Goal: Task Accomplishment & Management: Manage account settings

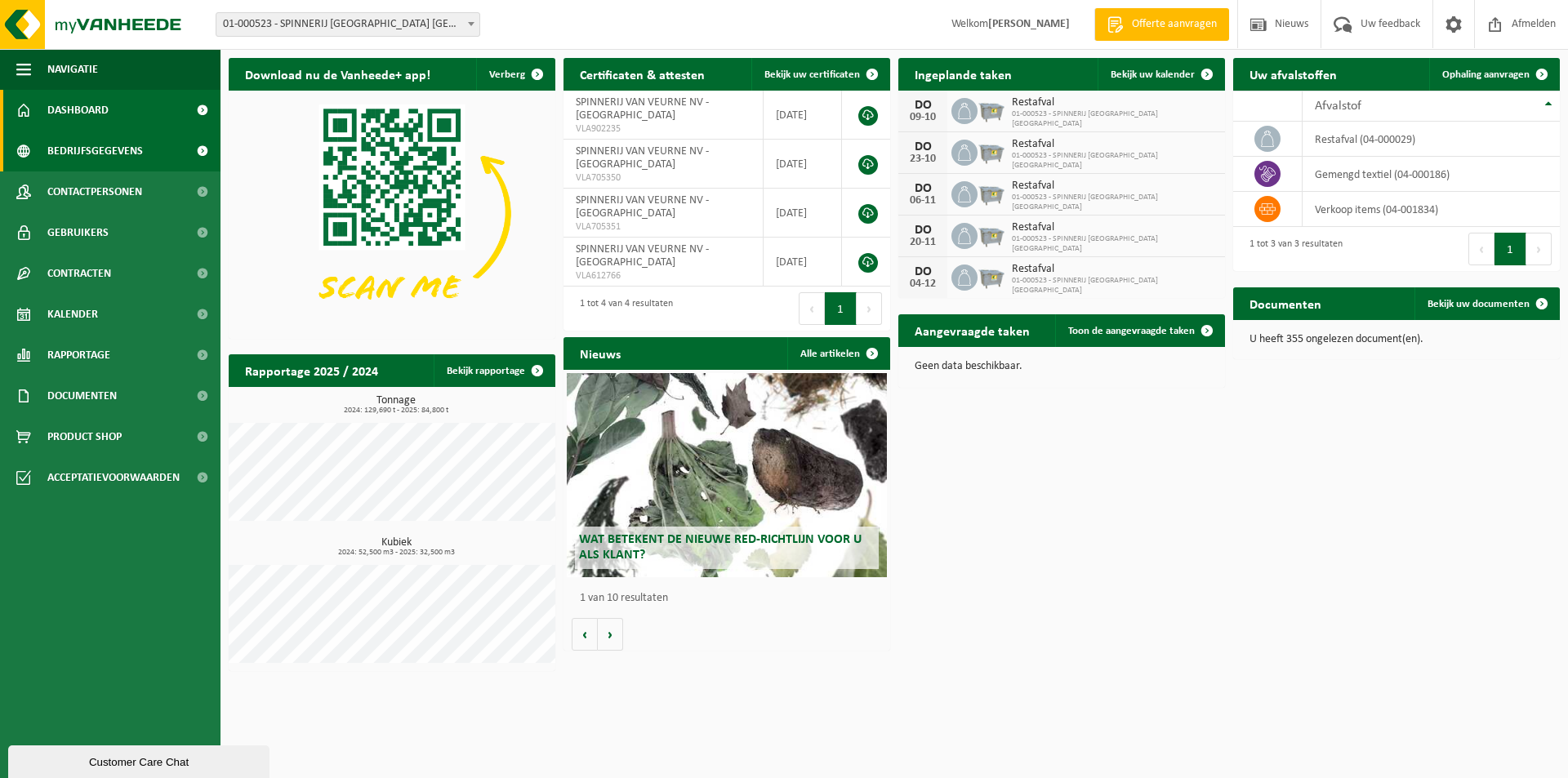
click at [198, 149] on span at bounding box center [202, 150] width 37 height 41
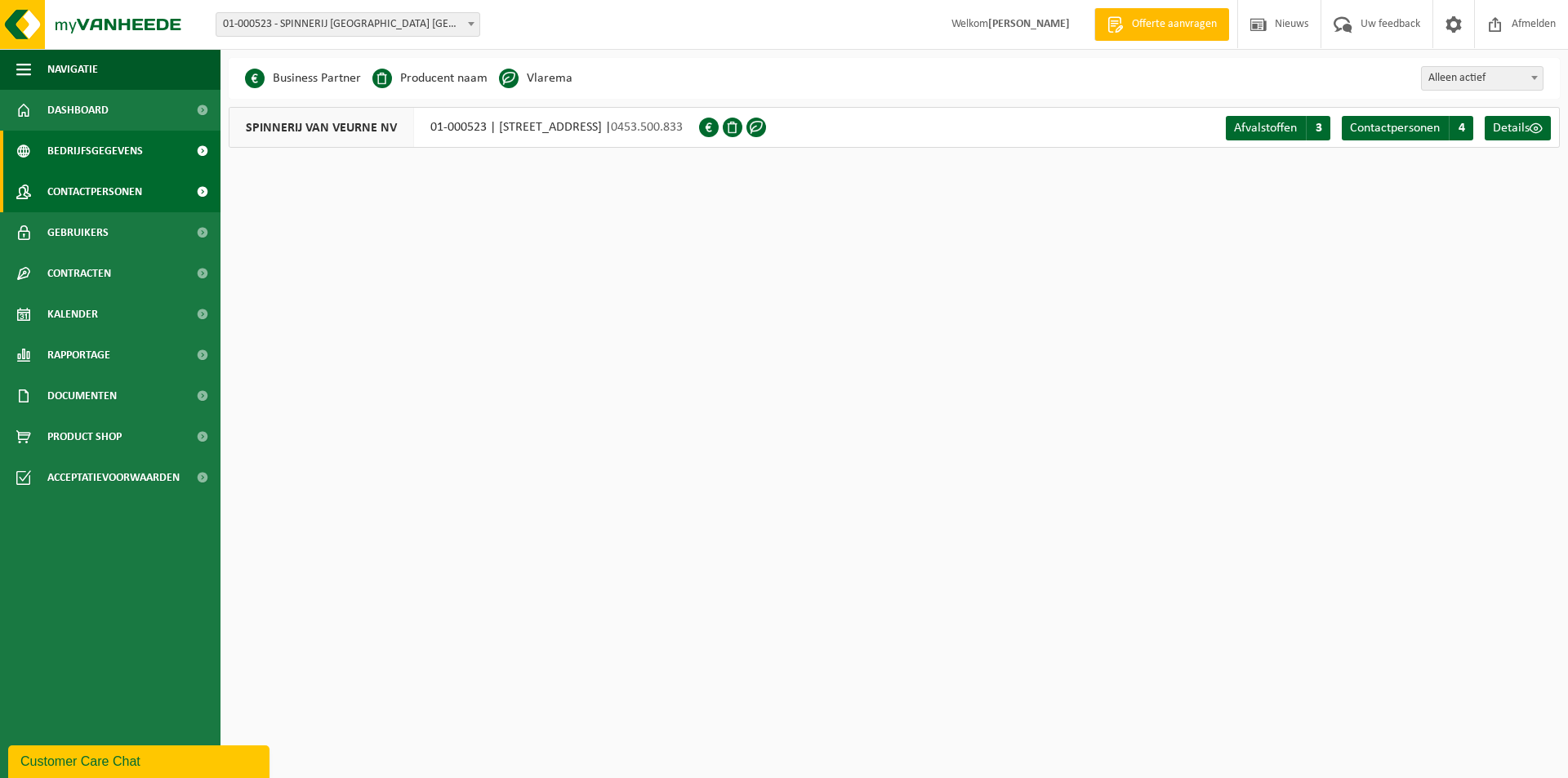
click at [205, 191] on span at bounding box center [202, 192] width 37 height 41
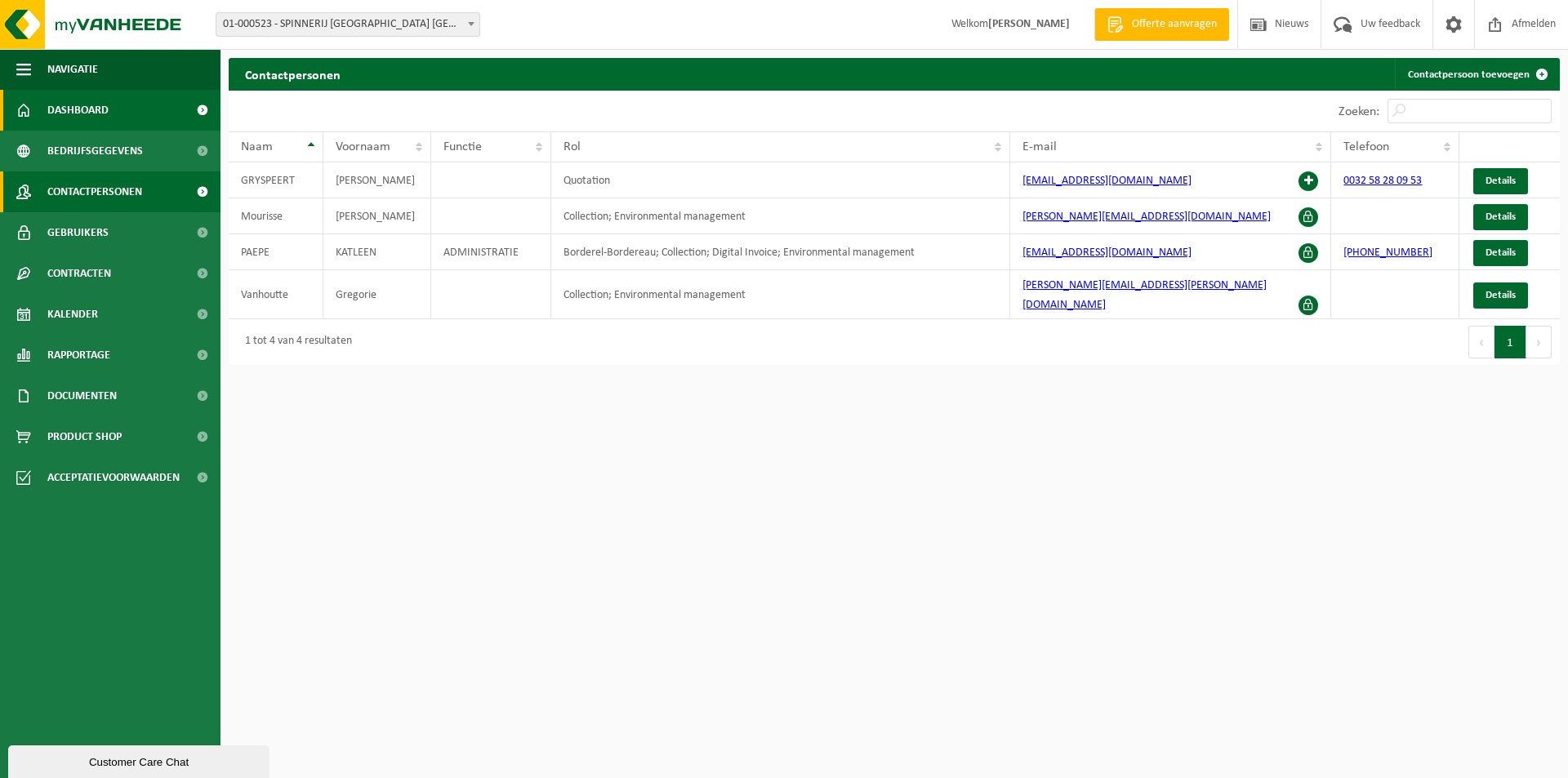
click at [87, 108] on span "Dashboard" at bounding box center [78, 110] width 61 height 41
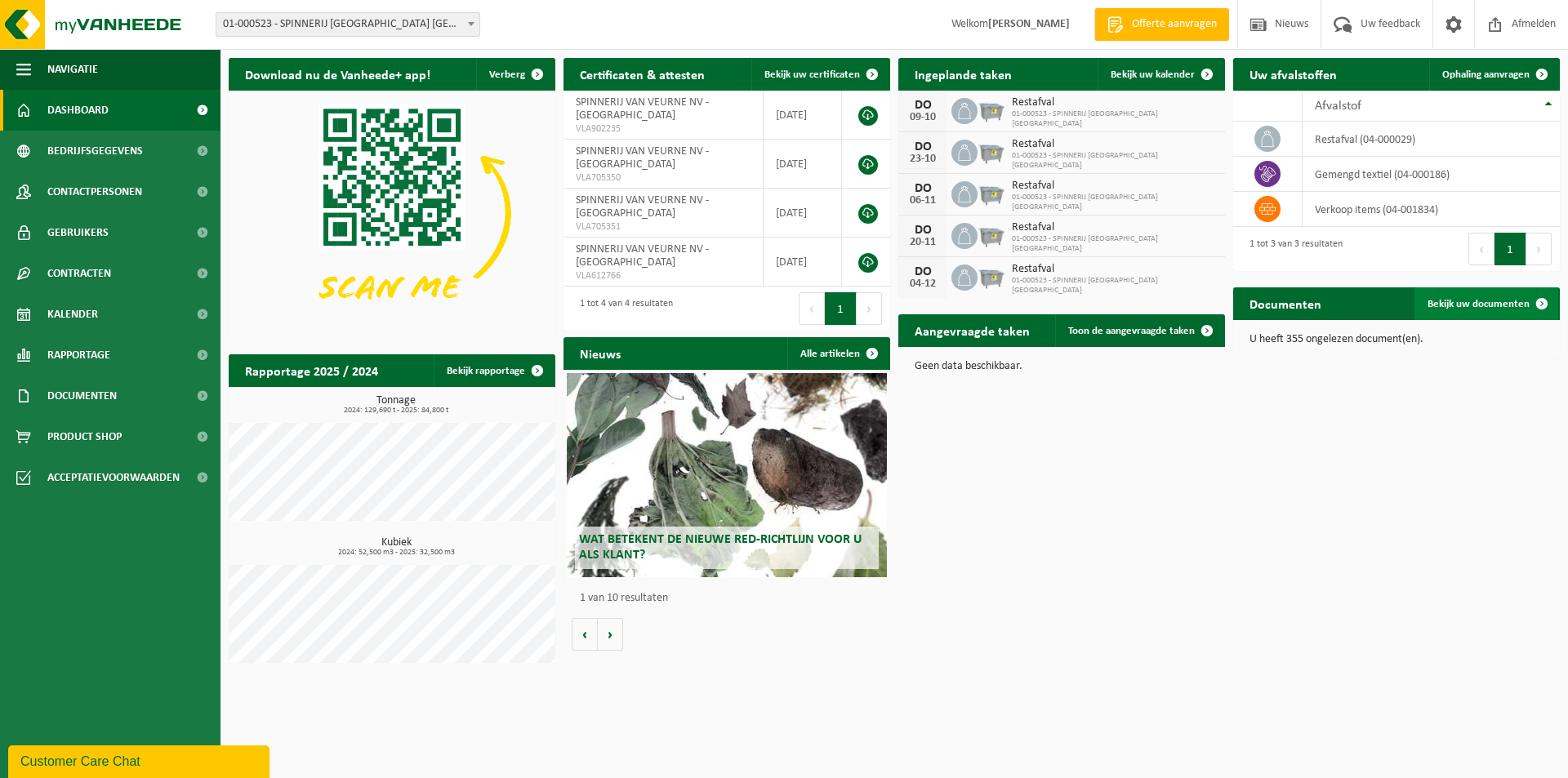
click at [1543, 304] on span at bounding box center [1541, 303] width 33 height 33
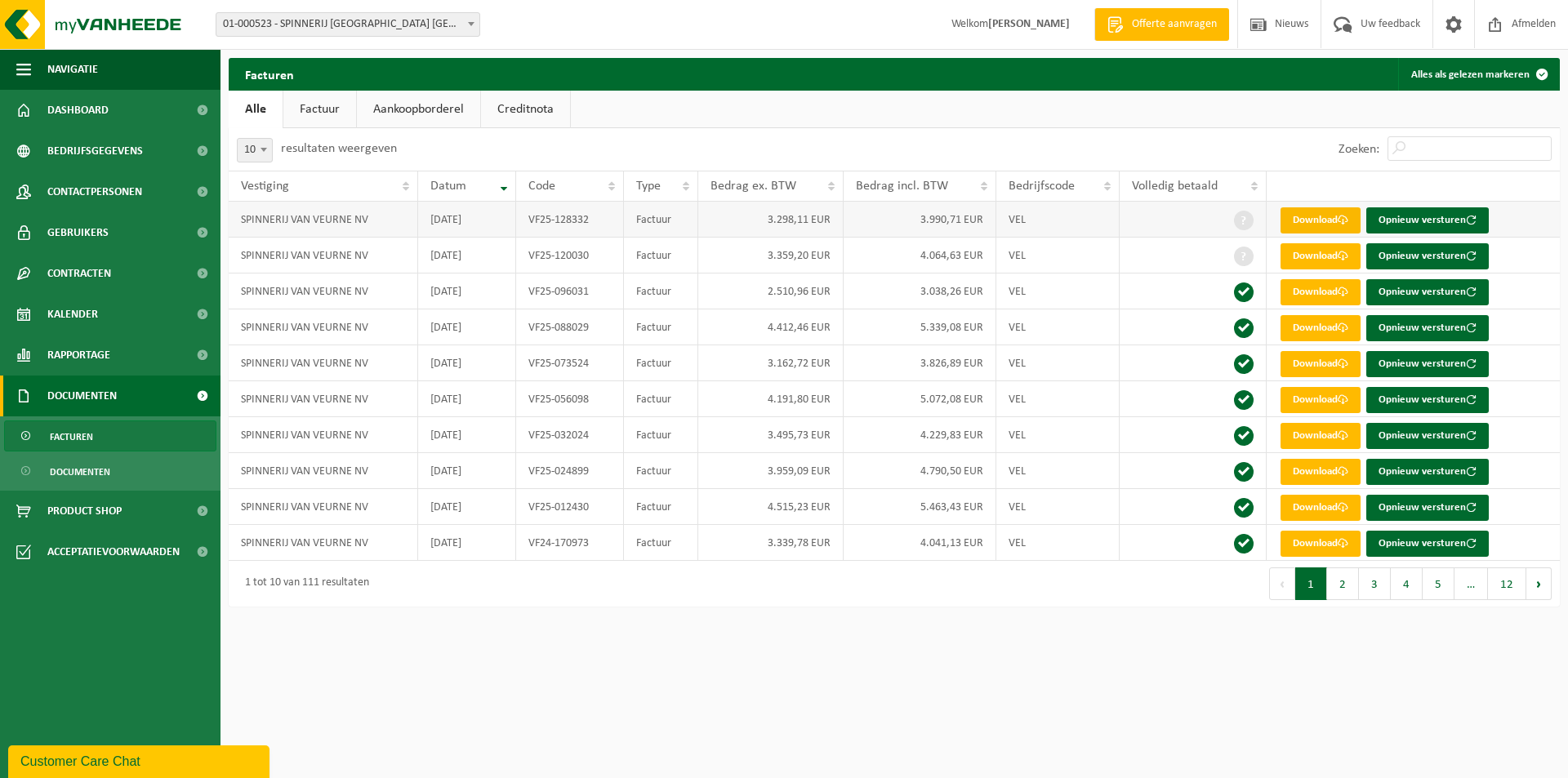
click at [1301, 219] on link "Download" at bounding box center [1321, 220] width 80 height 26
click at [71, 107] on span "Dashboard" at bounding box center [78, 110] width 61 height 41
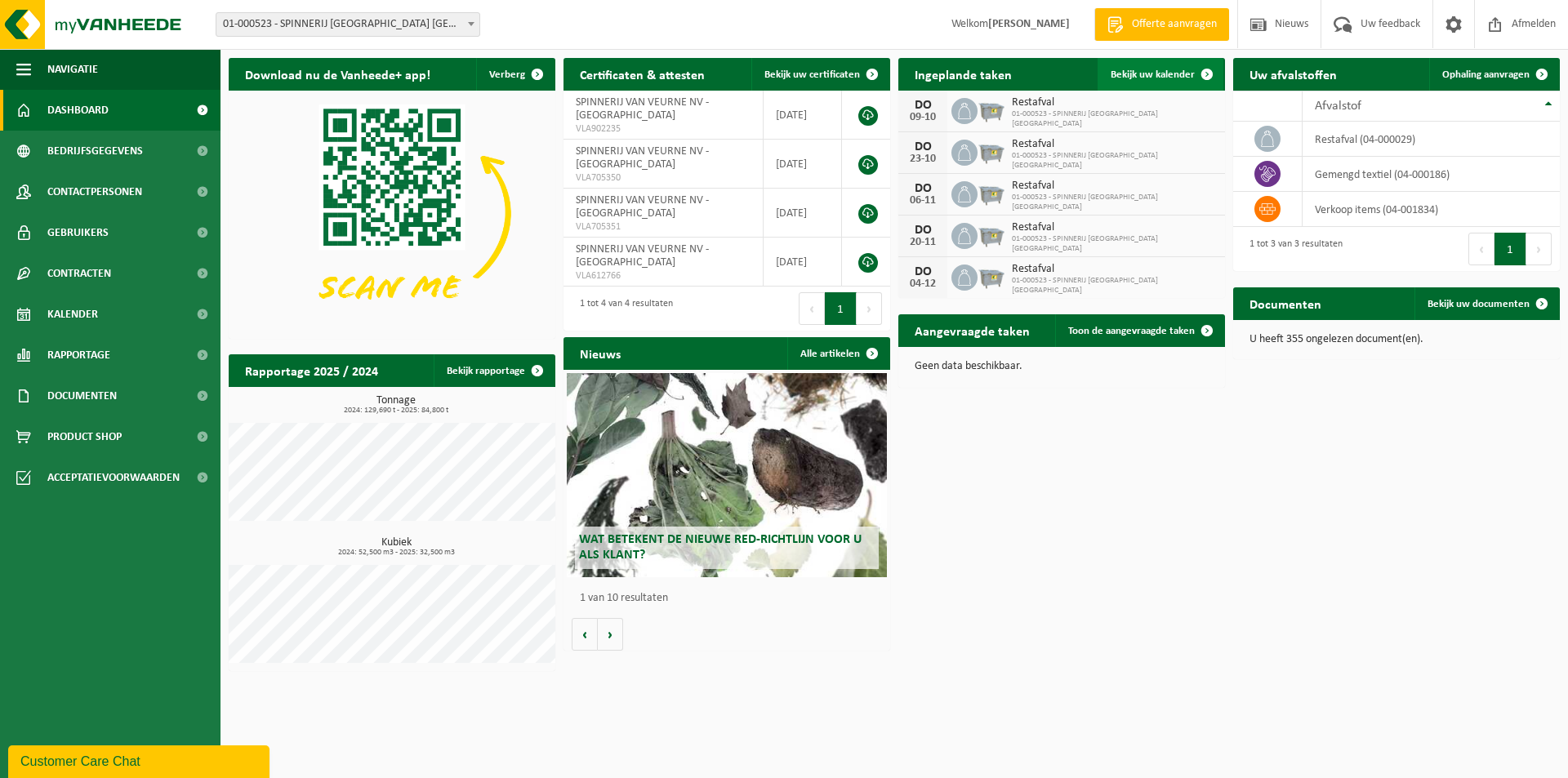
click at [1210, 73] on span at bounding box center [1207, 74] width 33 height 33
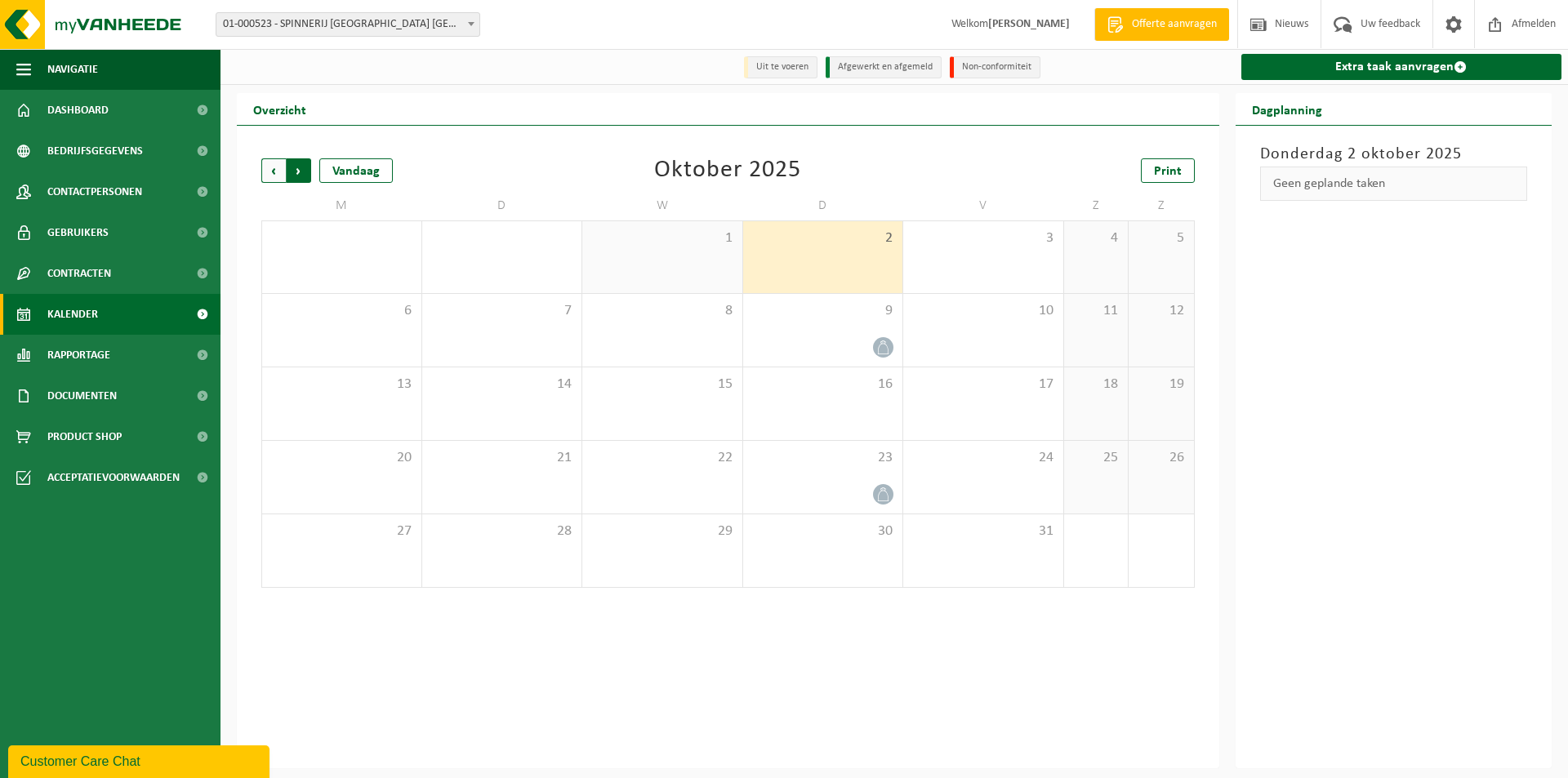
click at [277, 165] on span "Vorige" at bounding box center [273, 170] width 25 height 25
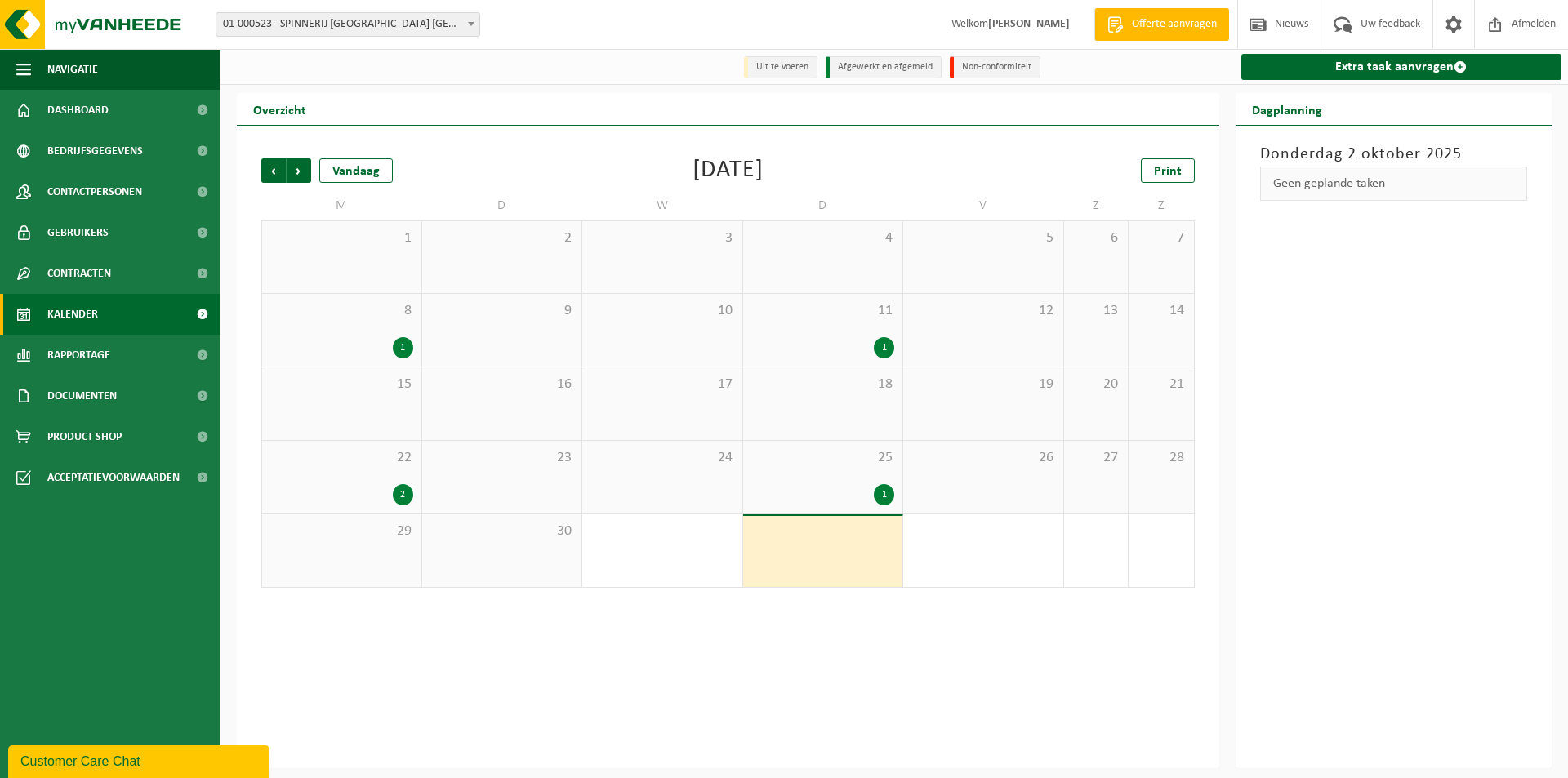
click at [399, 351] on div "1" at bounding box center [402, 347] width 21 height 21
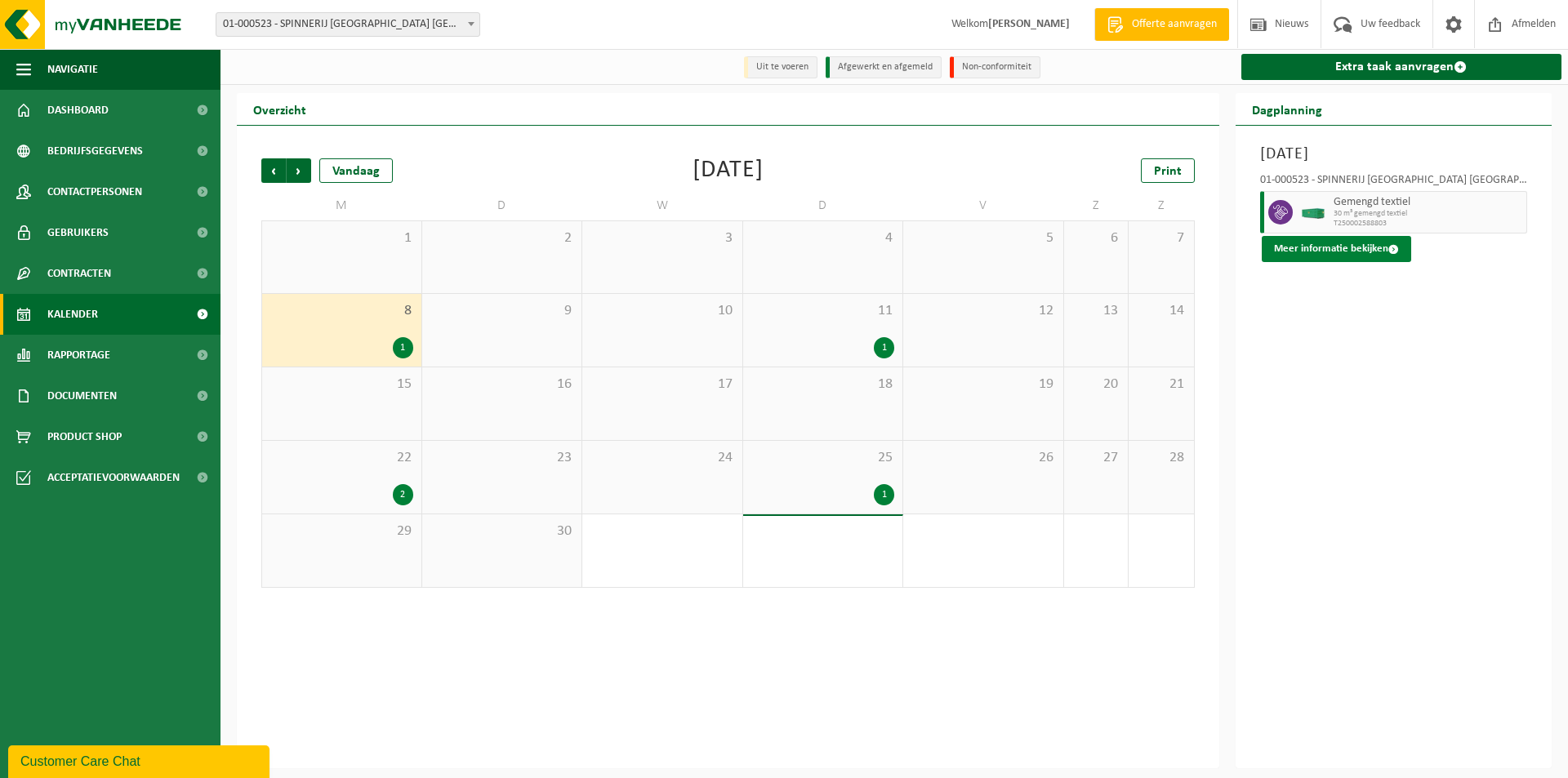
click at [1389, 250] on span at bounding box center [1394, 249] width 11 height 11
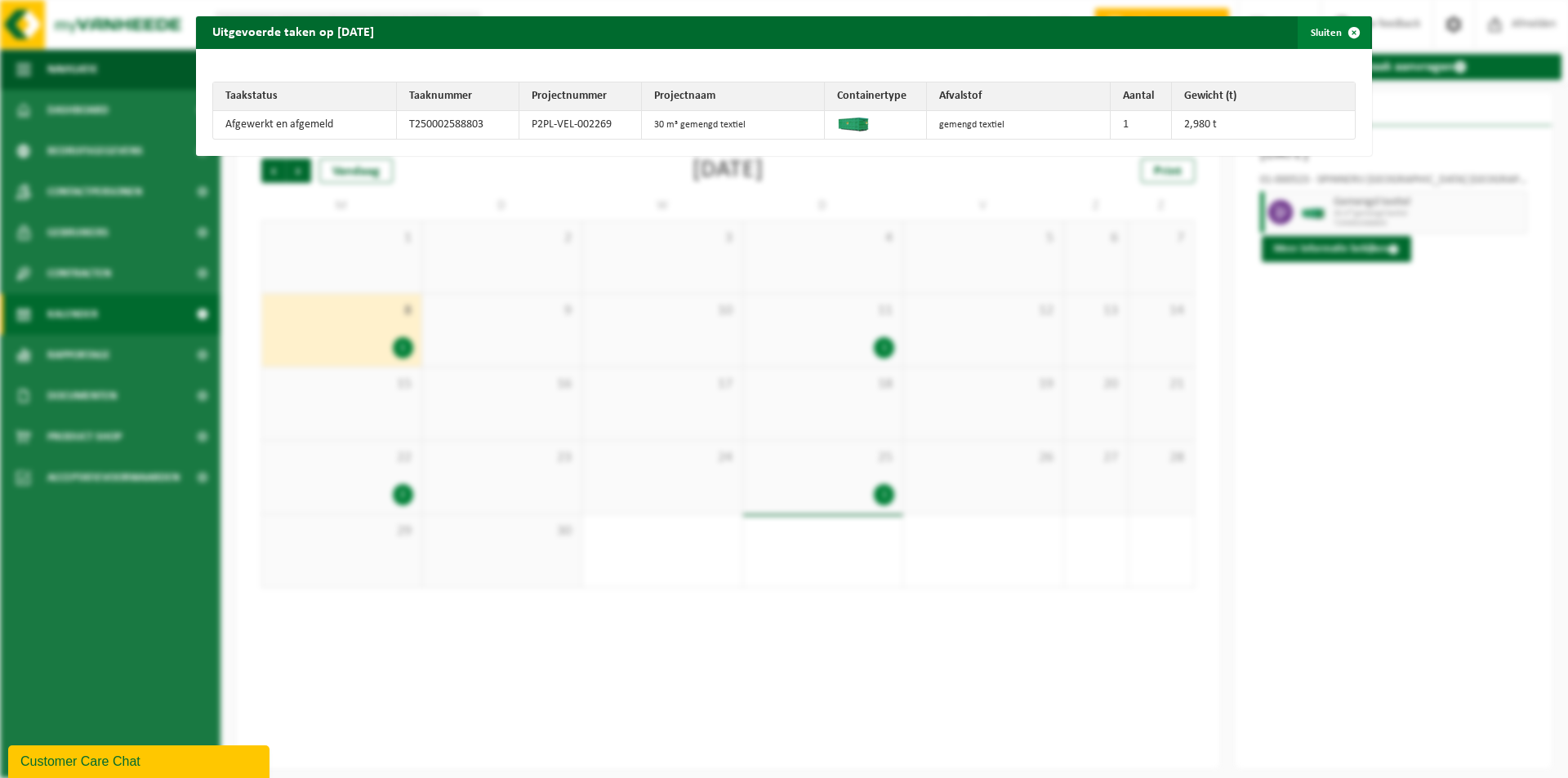
click at [1348, 31] on span "button" at bounding box center [1353, 33] width 33 height 33
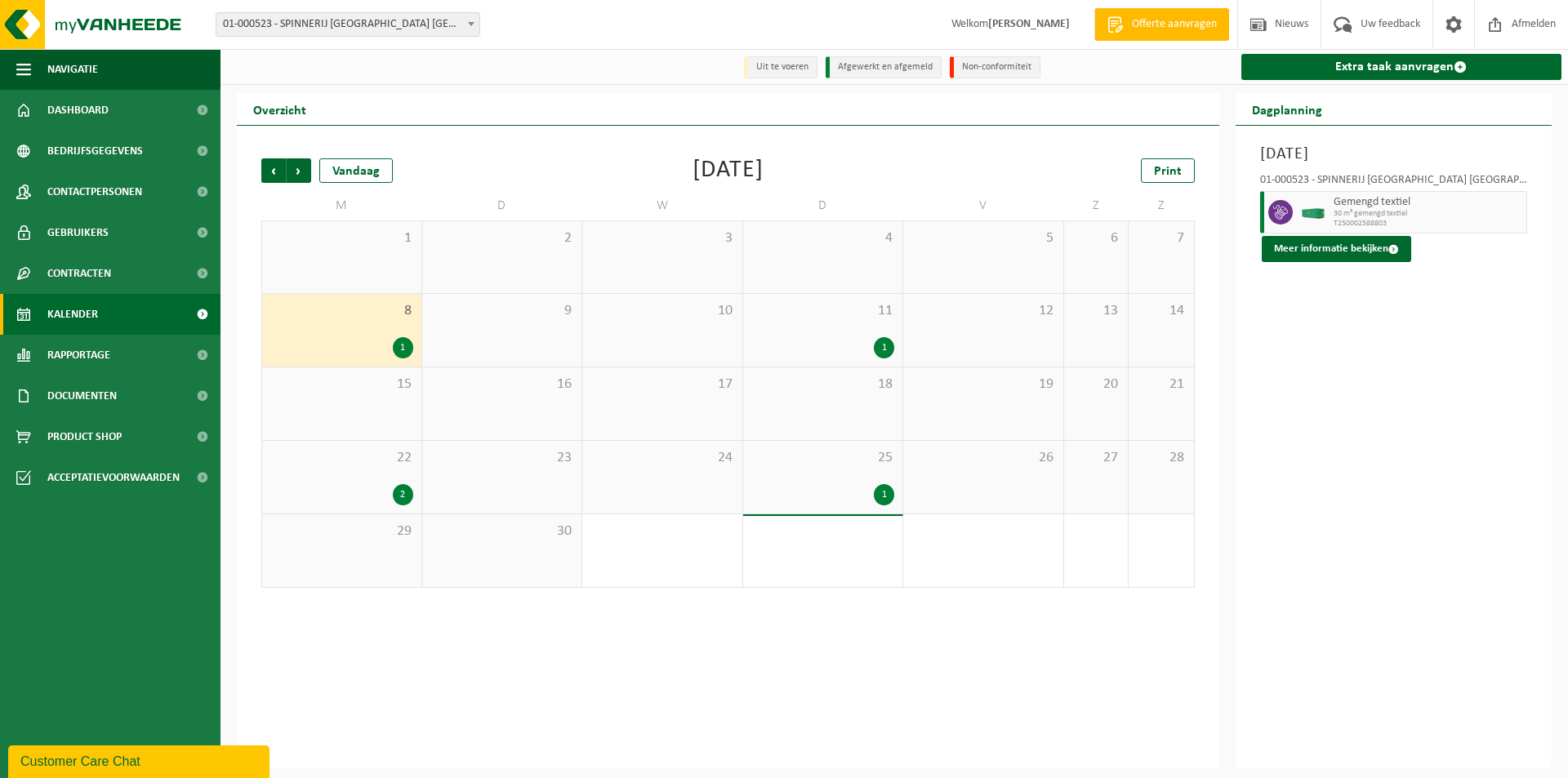
click at [882, 347] on div "1" at bounding box center [884, 347] width 21 height 21
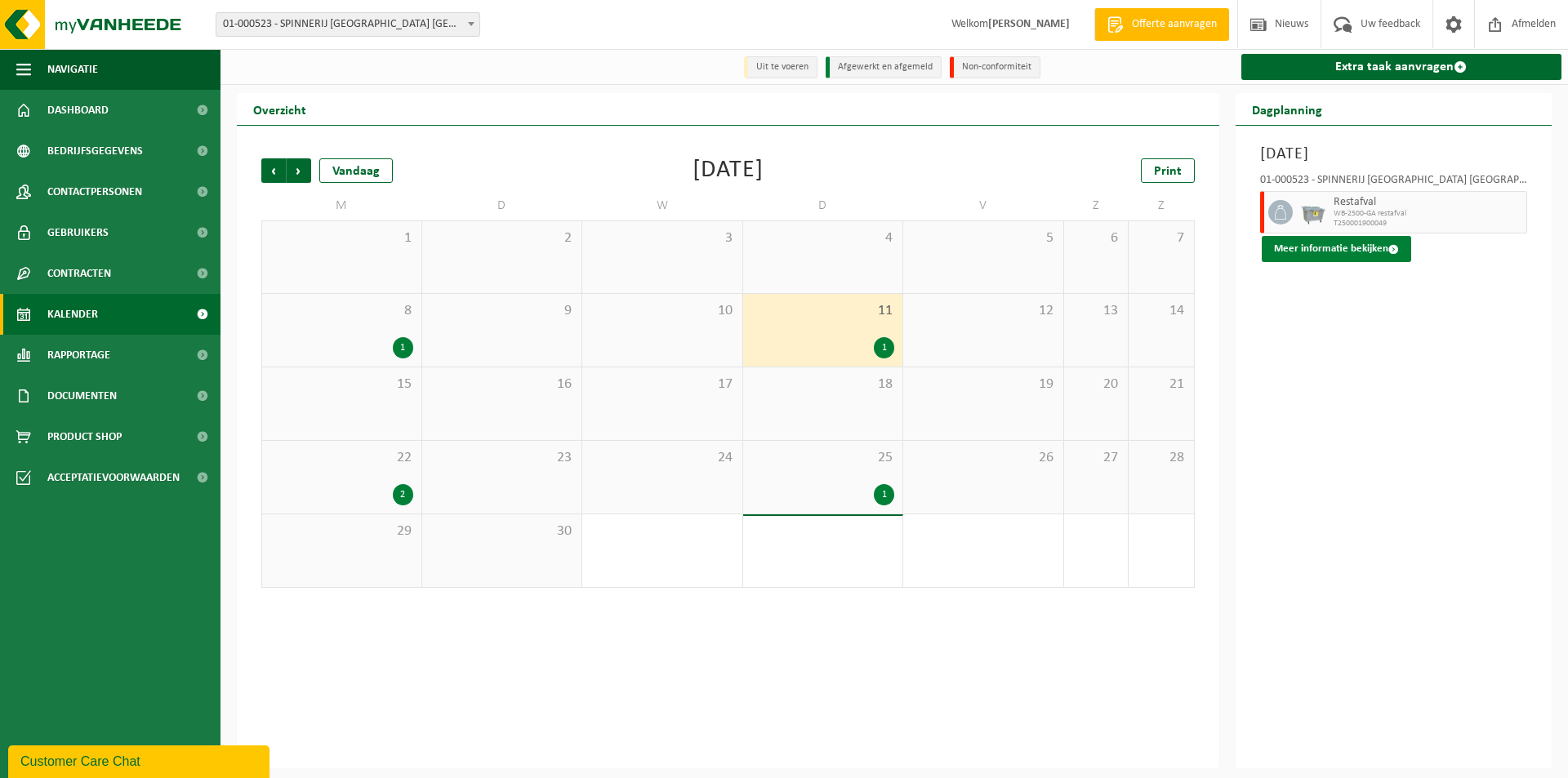
click at [1349, 250] on button "Meer informatie bekijken" at bounding box center [1337, 249] width 149 height 26
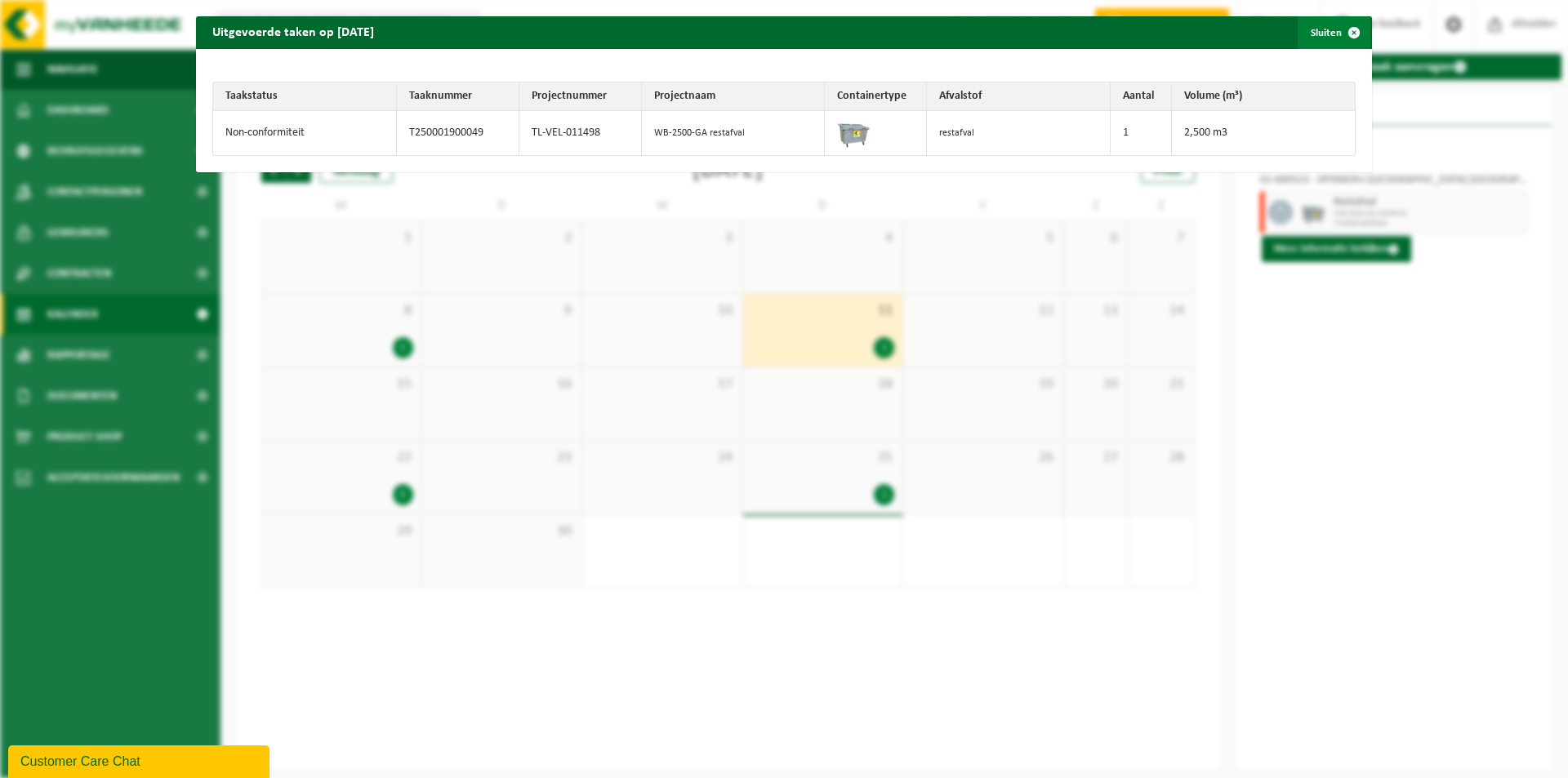
click at [1345, 31] on span "button" at bounding box center [1353, 33] width 33 height 33
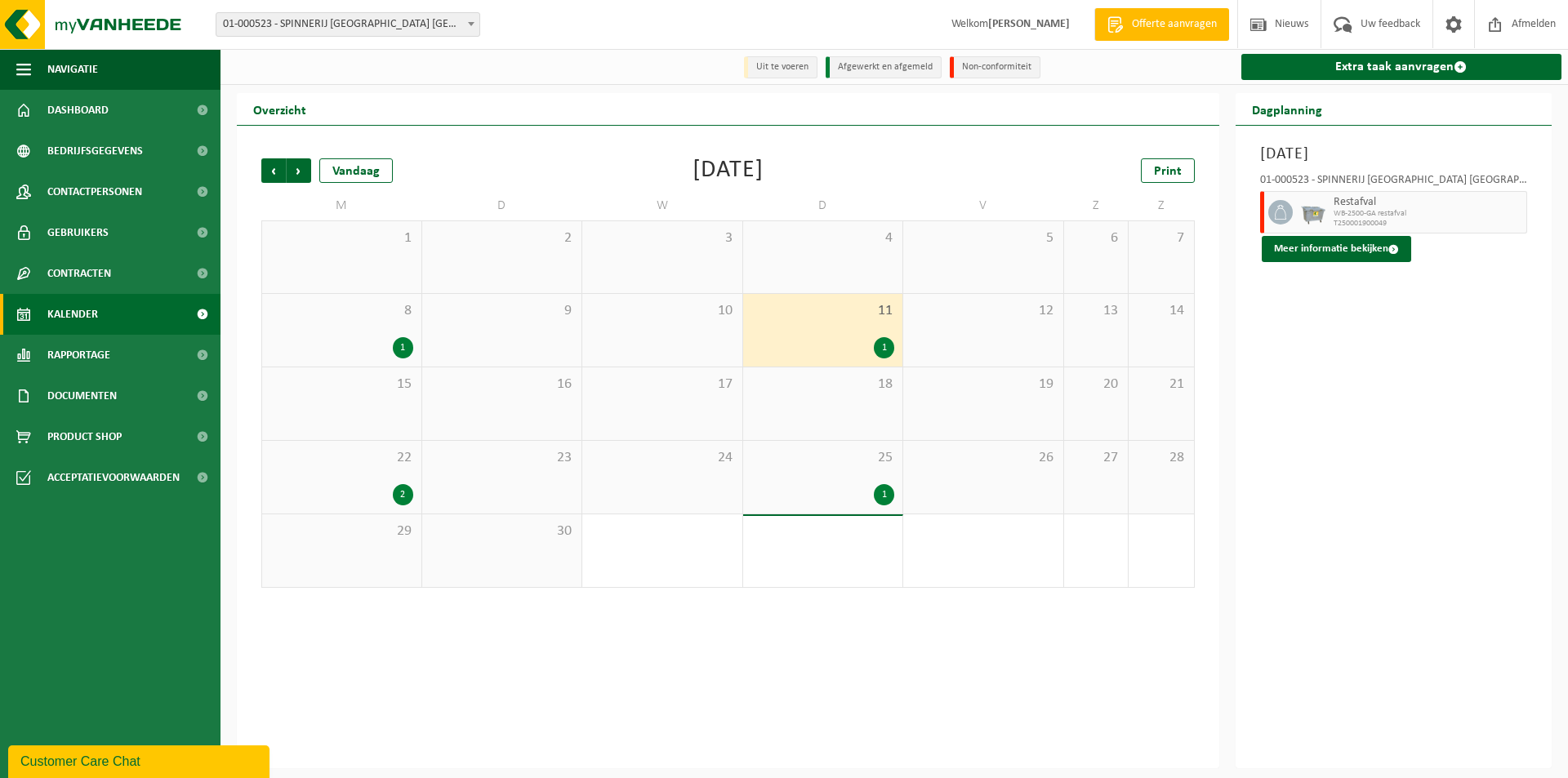
click at [398, 492] on div "2" at bounding box center [402, 494] width 21 height 21
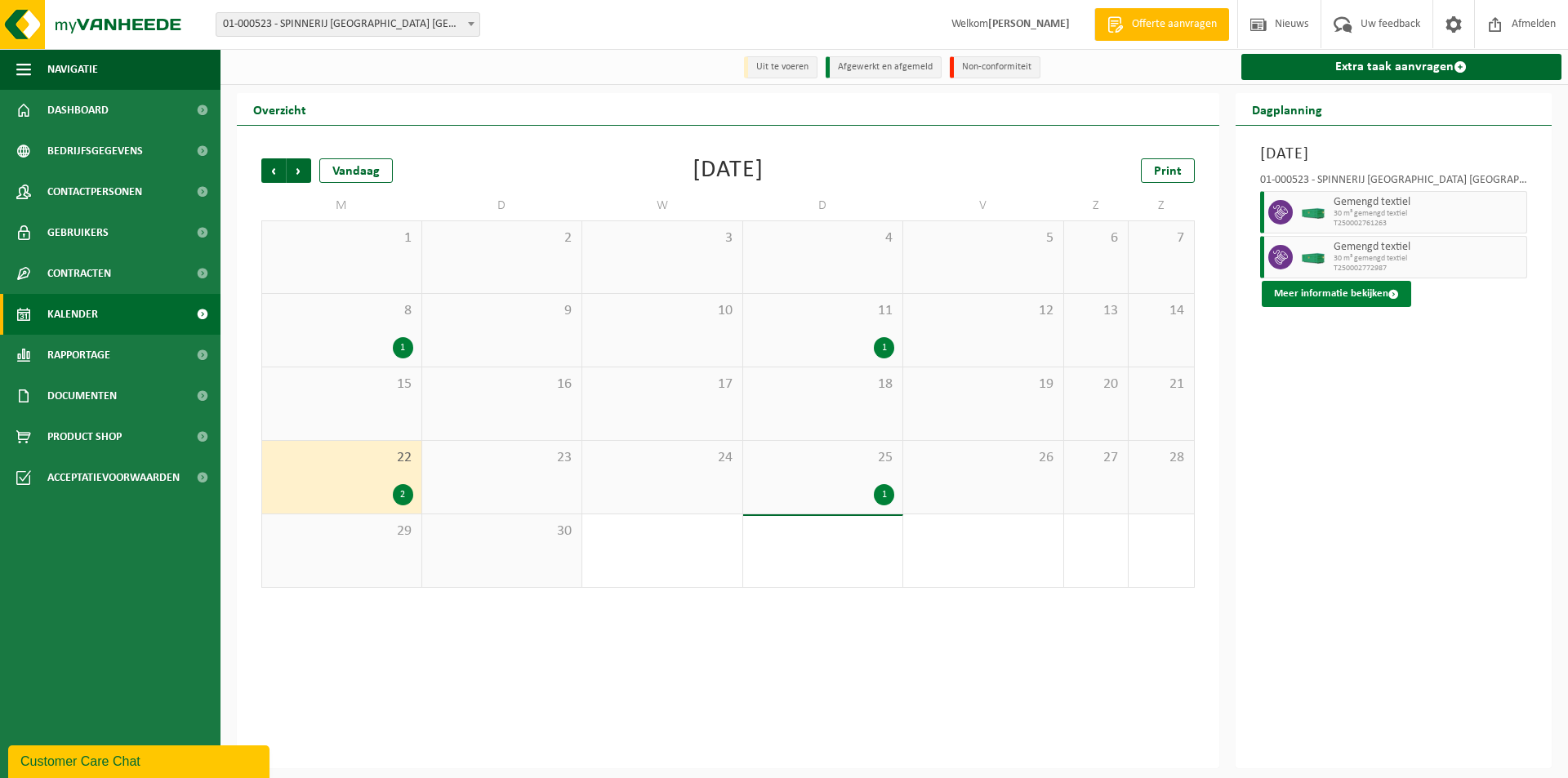
click at [1395, 294] on span at bounding box center [1394, 294] width 11 height 11
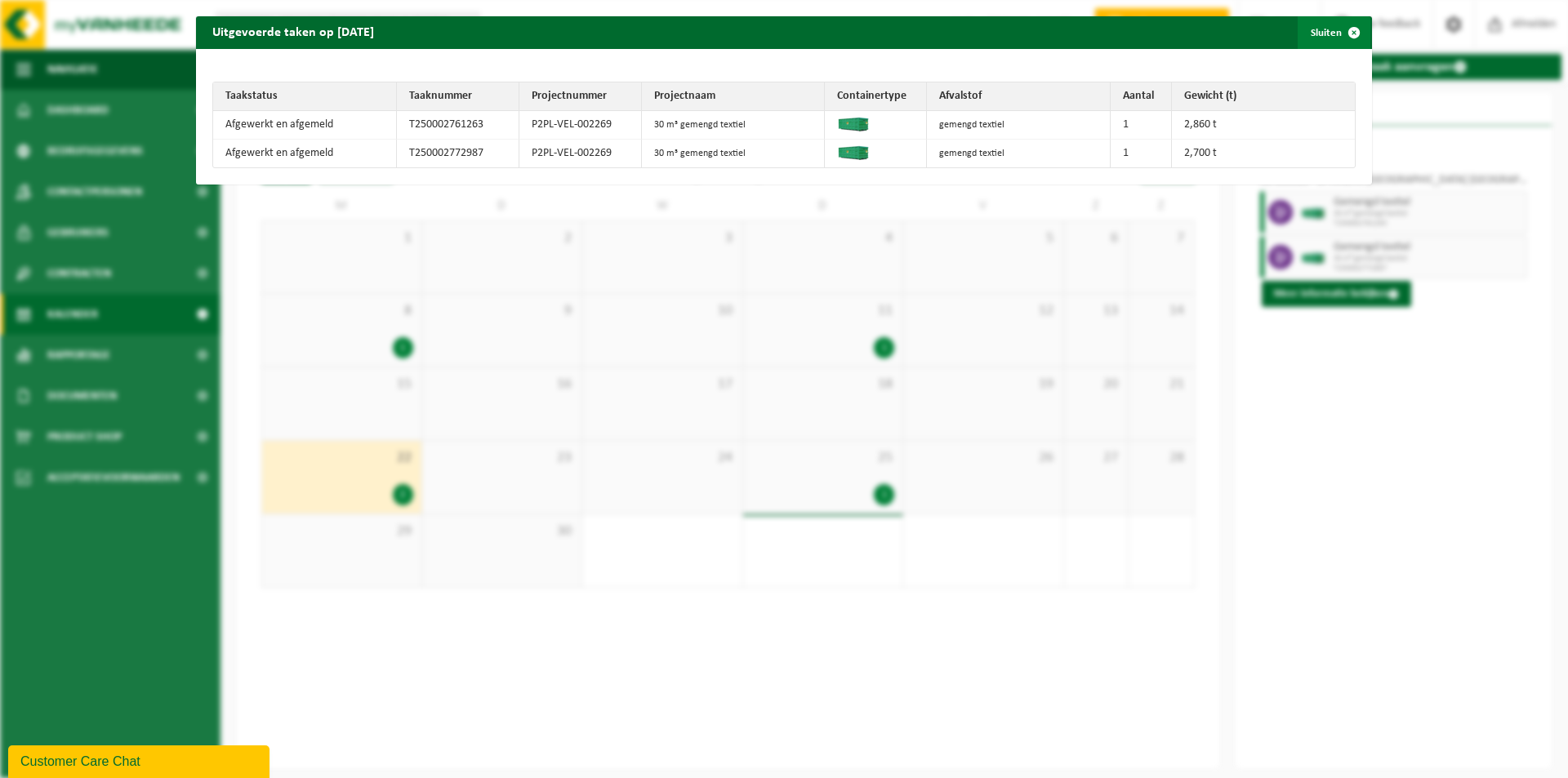
click at [1344, 26] on span "button" at bounding box center [1353, 33] width 33 height 33
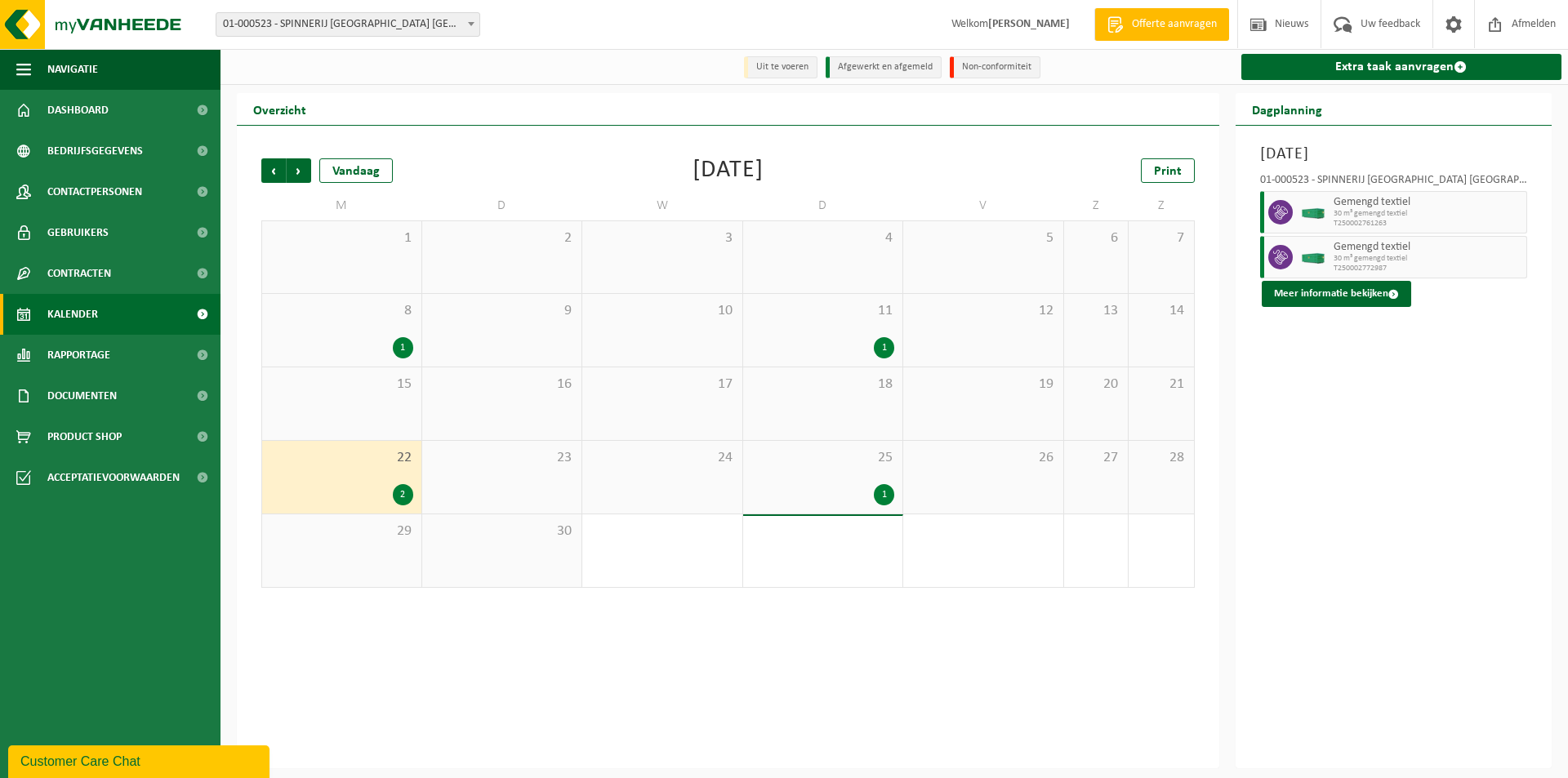
click at [876, 500] on div "1" at bounding box center [884, 494] width 21 height 21
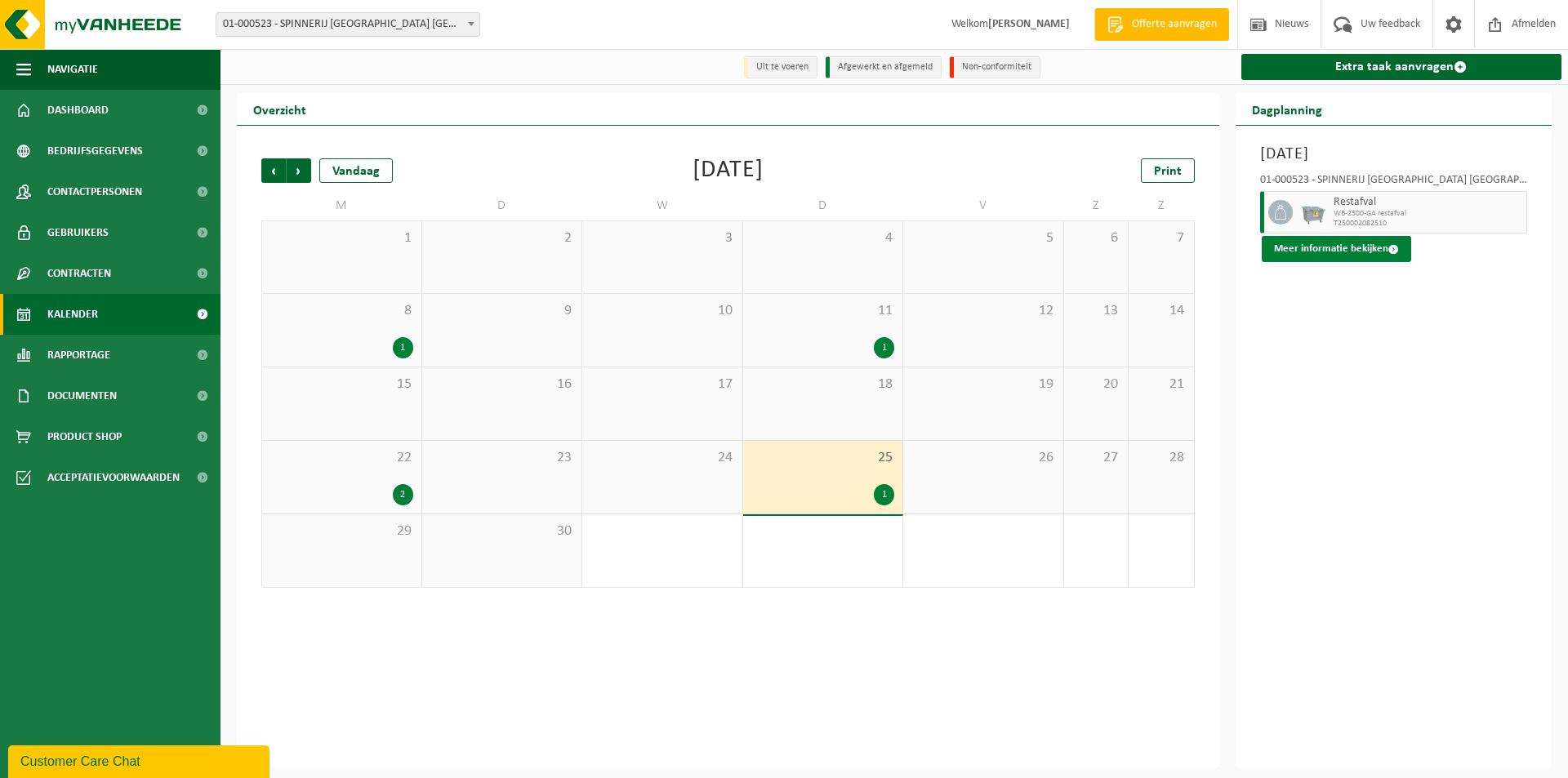
click at [1389, 250] on span at bounding box center [1394, 249] width 11 height 11
